Goal: Task Accomplishment & Management: Manage account settings

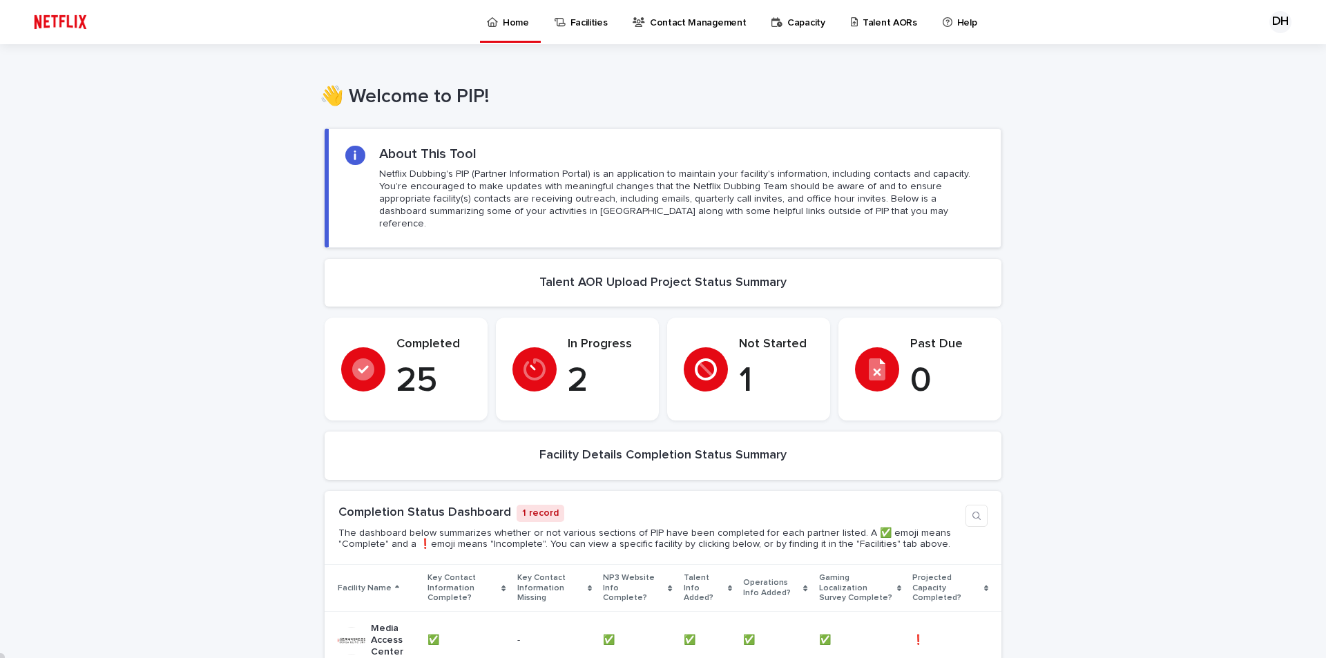
click at [867, 19] on p "Talent AORs" at bounding box center [890, 14] width 55 height 29
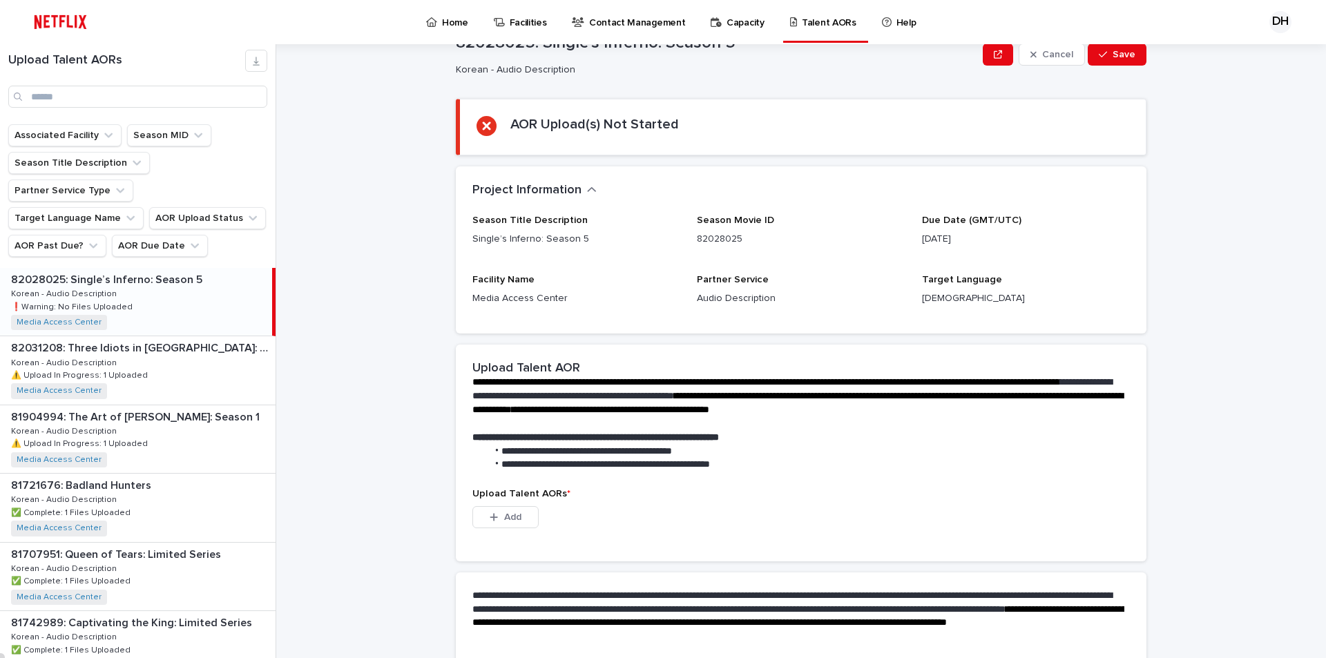
scroll to position [69, 0]
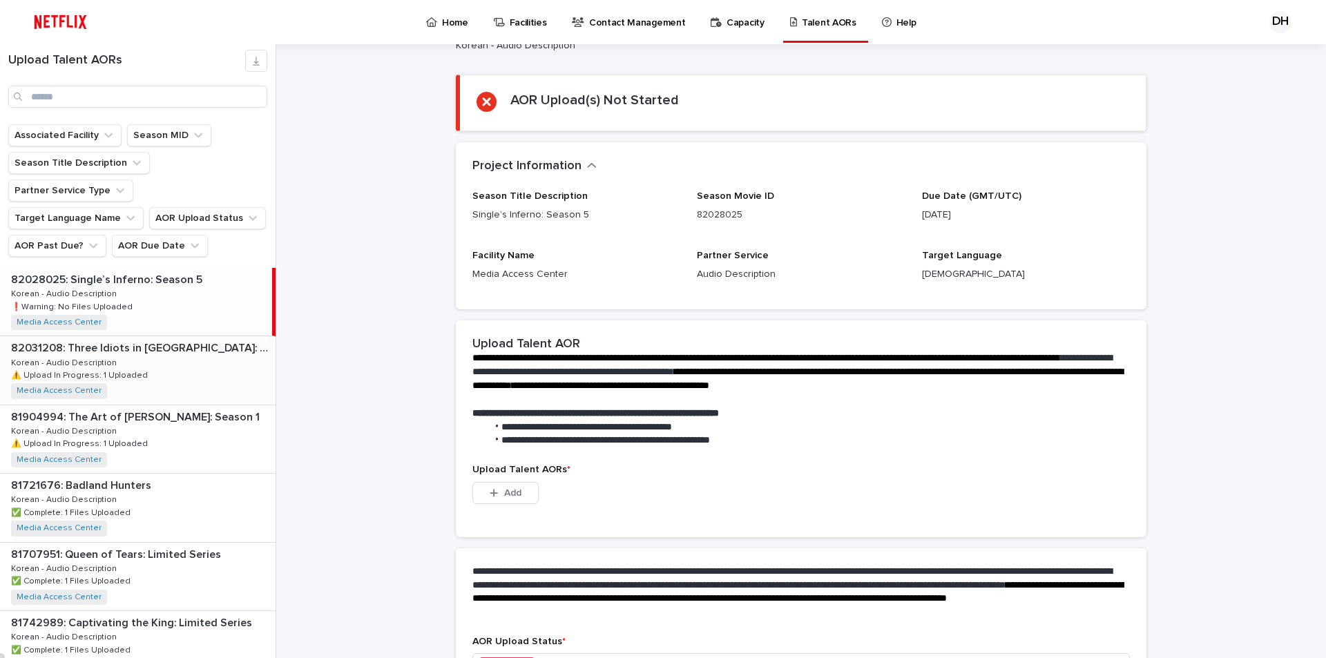
click at [130, 368] on p "⚠️ Upload In Progress: 1 Uploaded" at bounding box center [81, 374] width 140 height 12
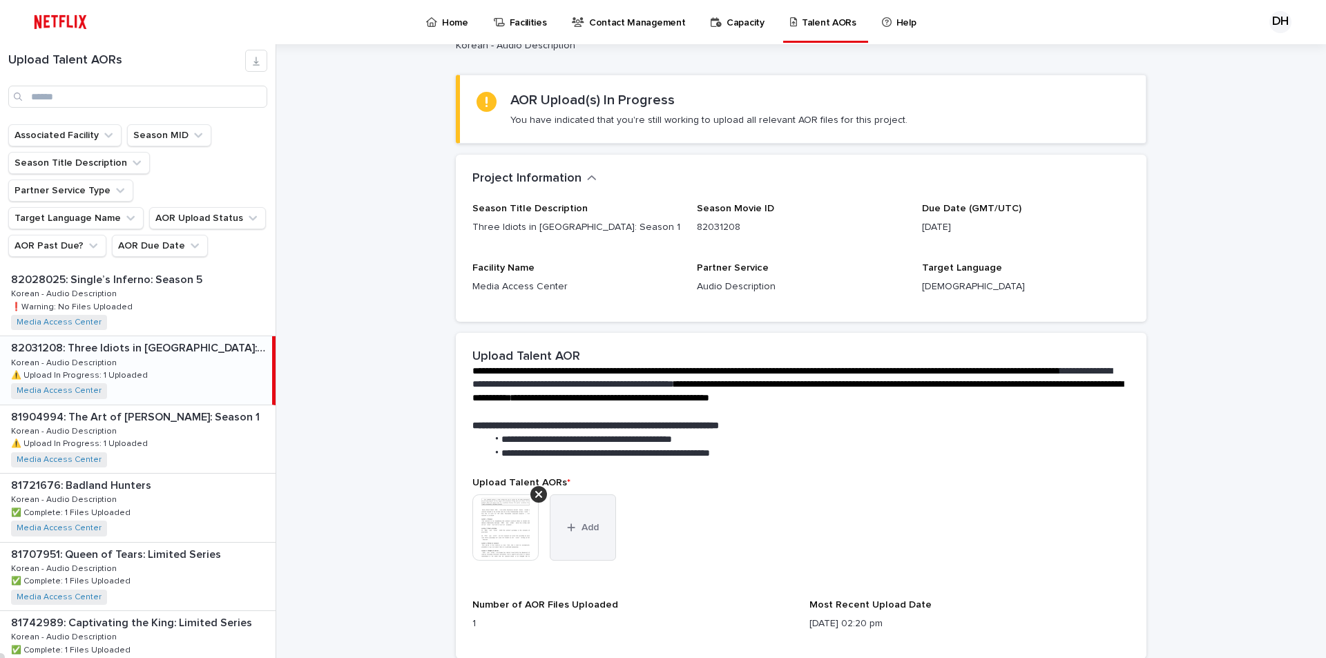
click at [568, 529] on icon "button" at bounding box center [571, 528] width 8 height 10
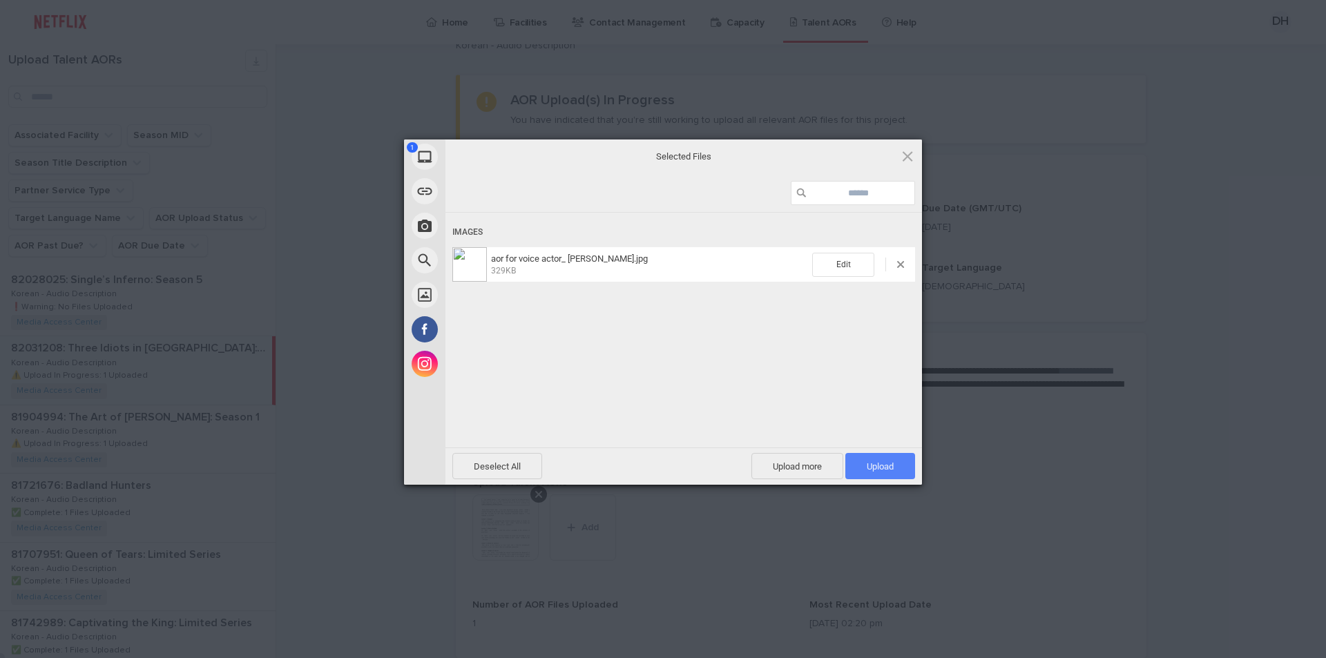
click at [892, 467] on span "Upload 1" at bounding box center [880, 466] width 27 height 10
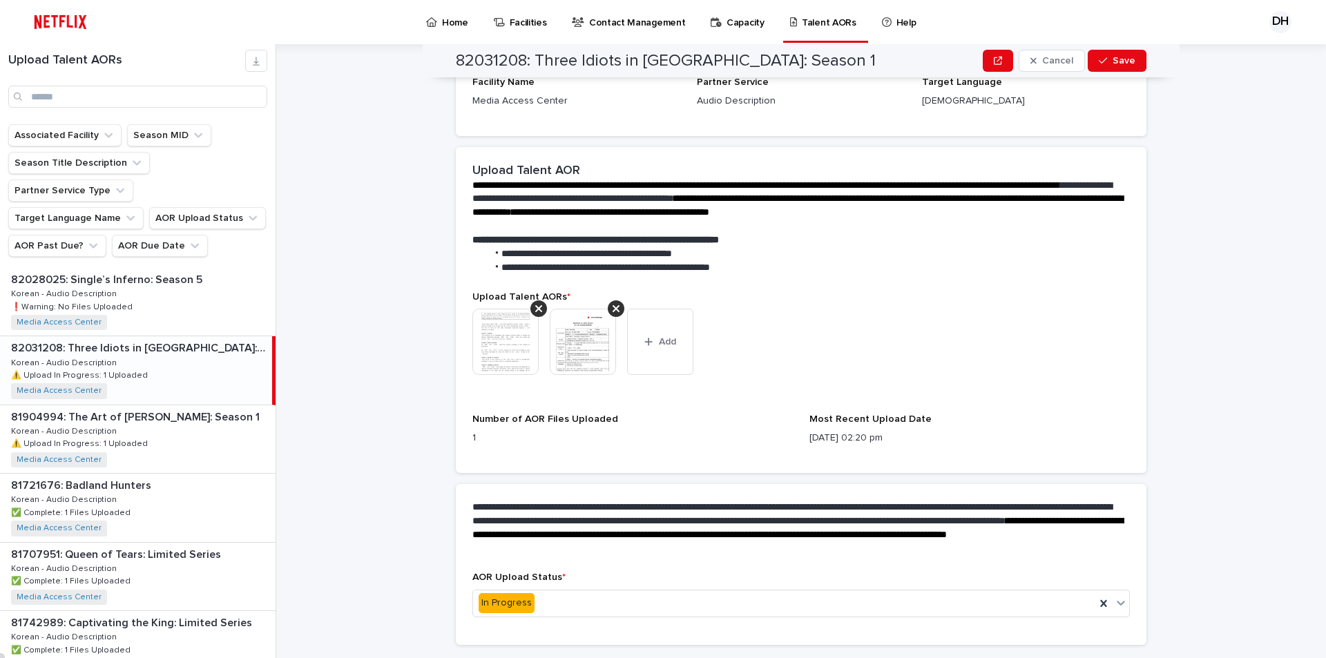
scroll to position [276, 0]
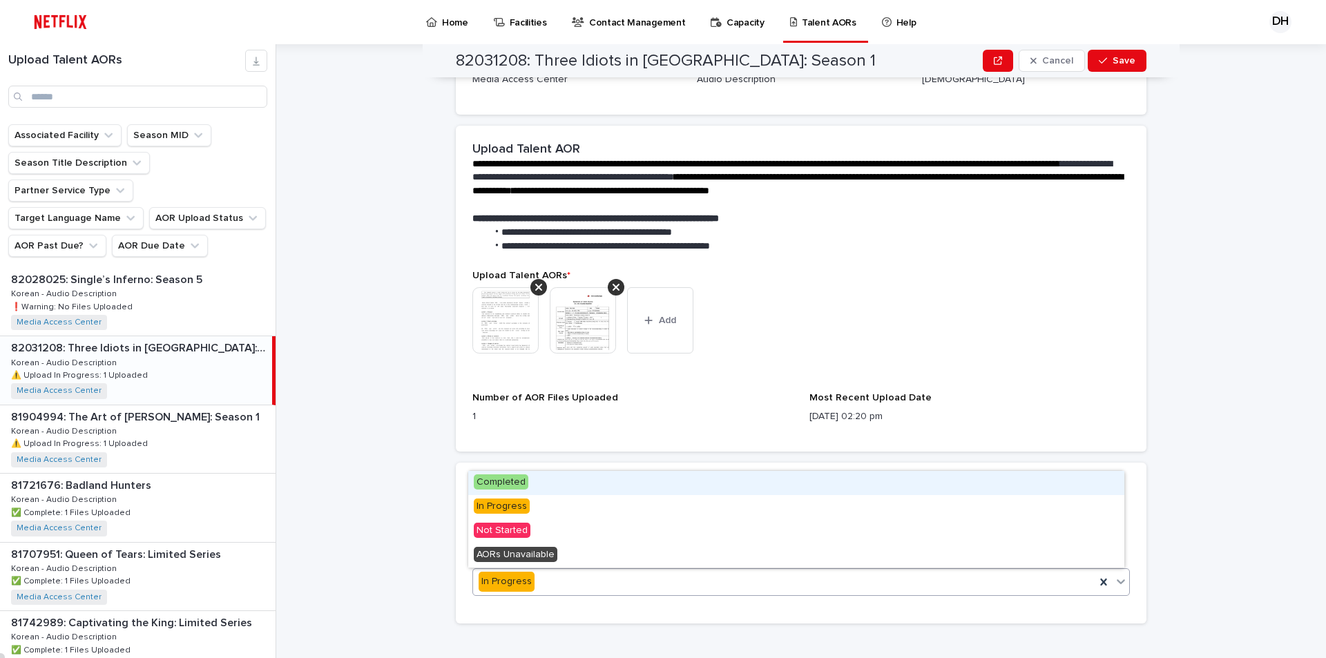
click at [1114, 587] on icon at bounding box center [1121, 582] width 14 height 14
click at [533, 488] on div "Completed" at bounding box center [796, 483] width 656 height 24
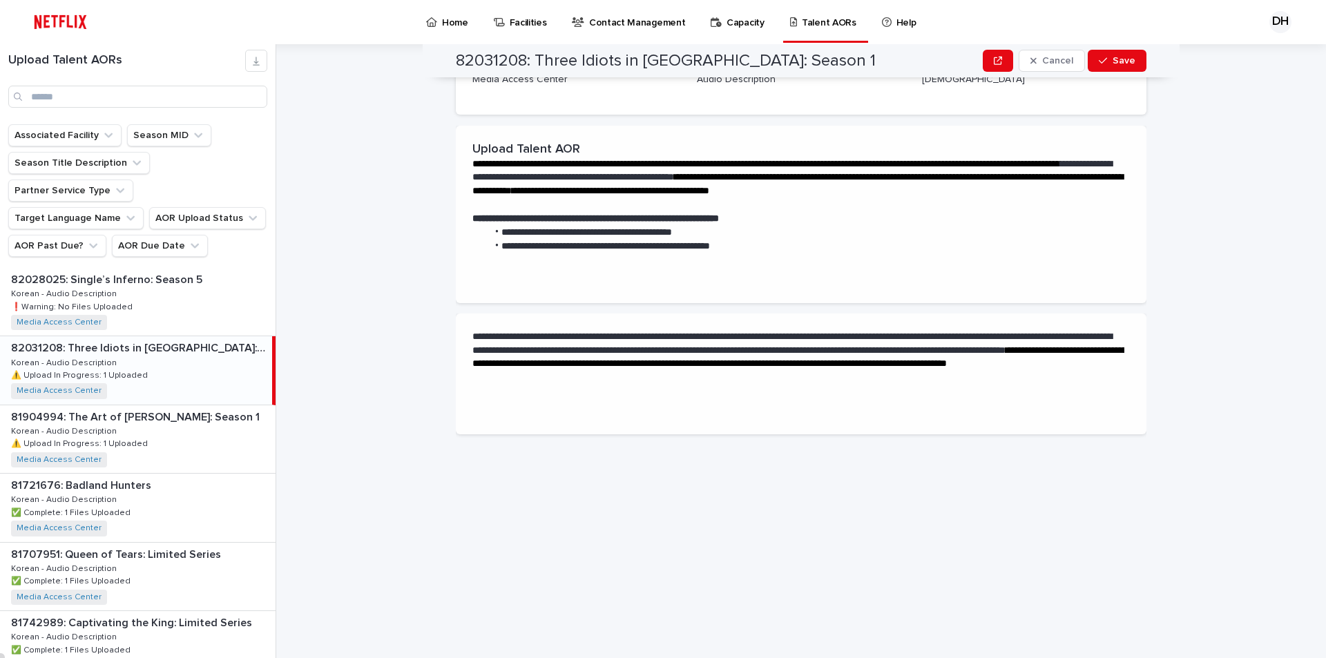
scroll to position [0, 0]
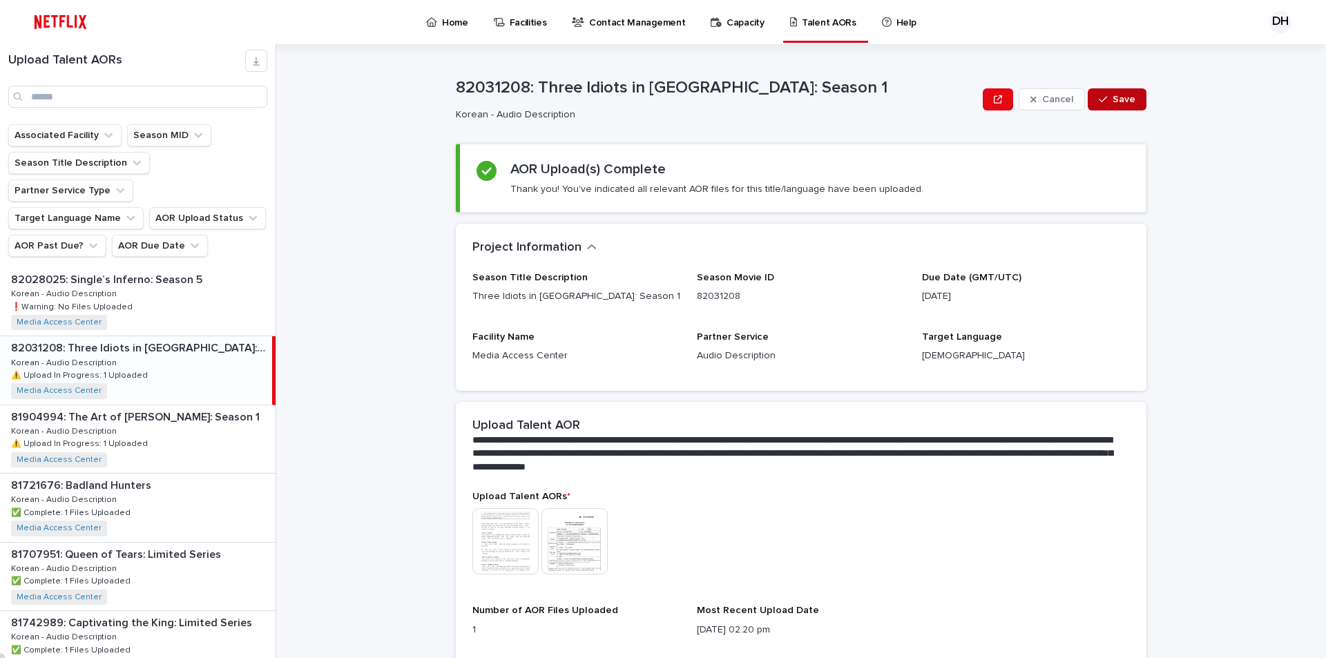
click at [1113, 99] on span "Save" at bounding box center [1124, 100] width 23 height 10
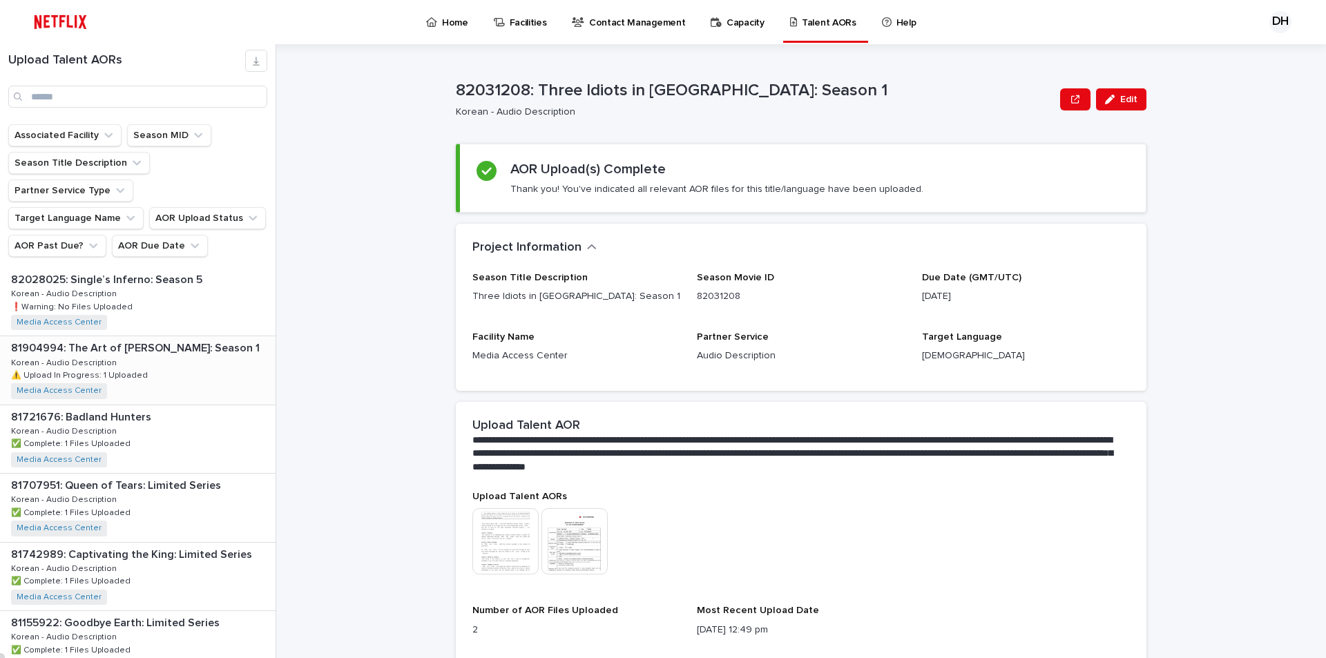
click at [117, 340] on div "81904994: The Art of [PERSON_NAME]: Season 1 81904994: The Art of [PERSON_NAME]…" at bounding box center [138, 370] width 276 height 68
